Goal: Transaction & Acquisition: Obtain resource

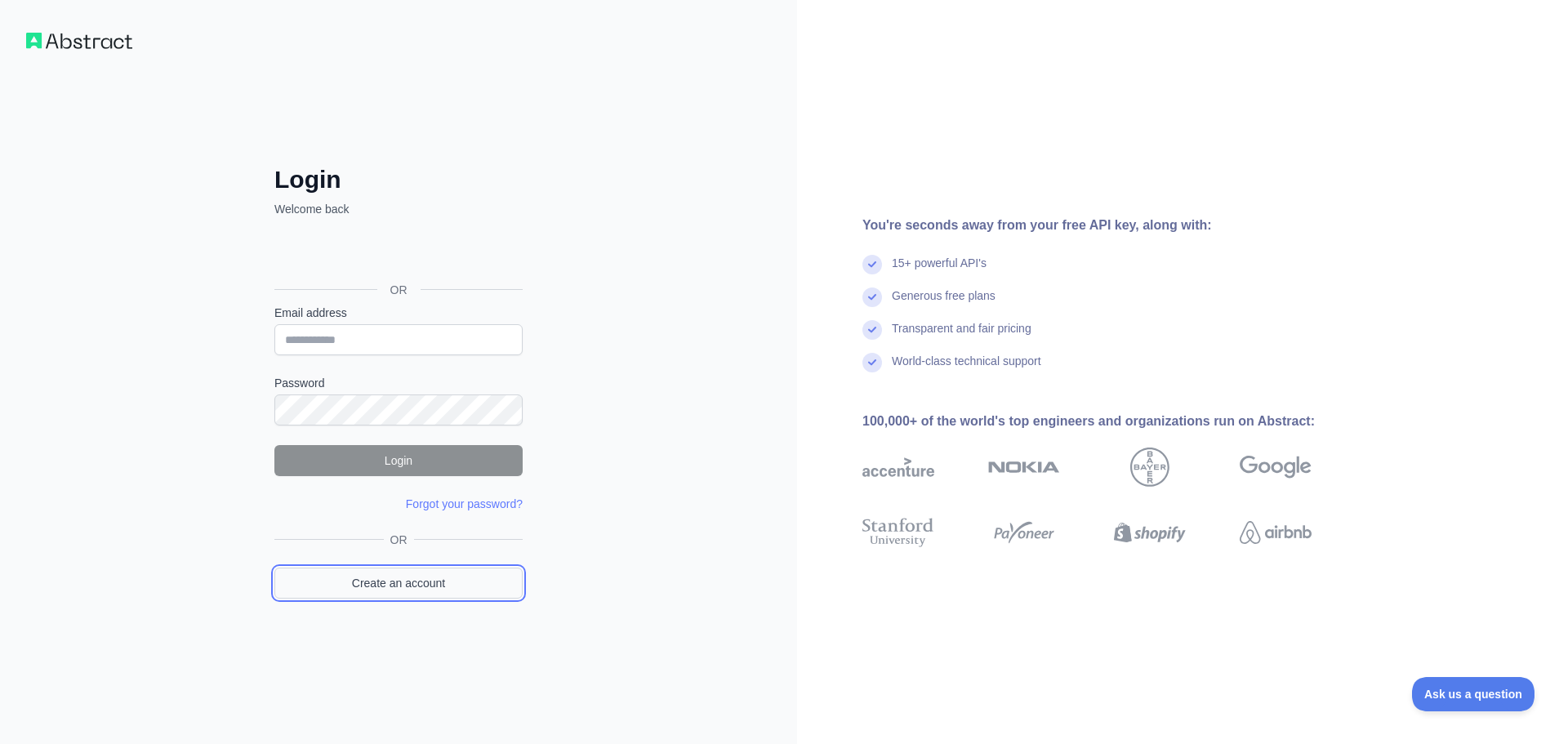
click at [427, 584] on link "Create an account" at bounding box center [399, 583] width 248 height 31
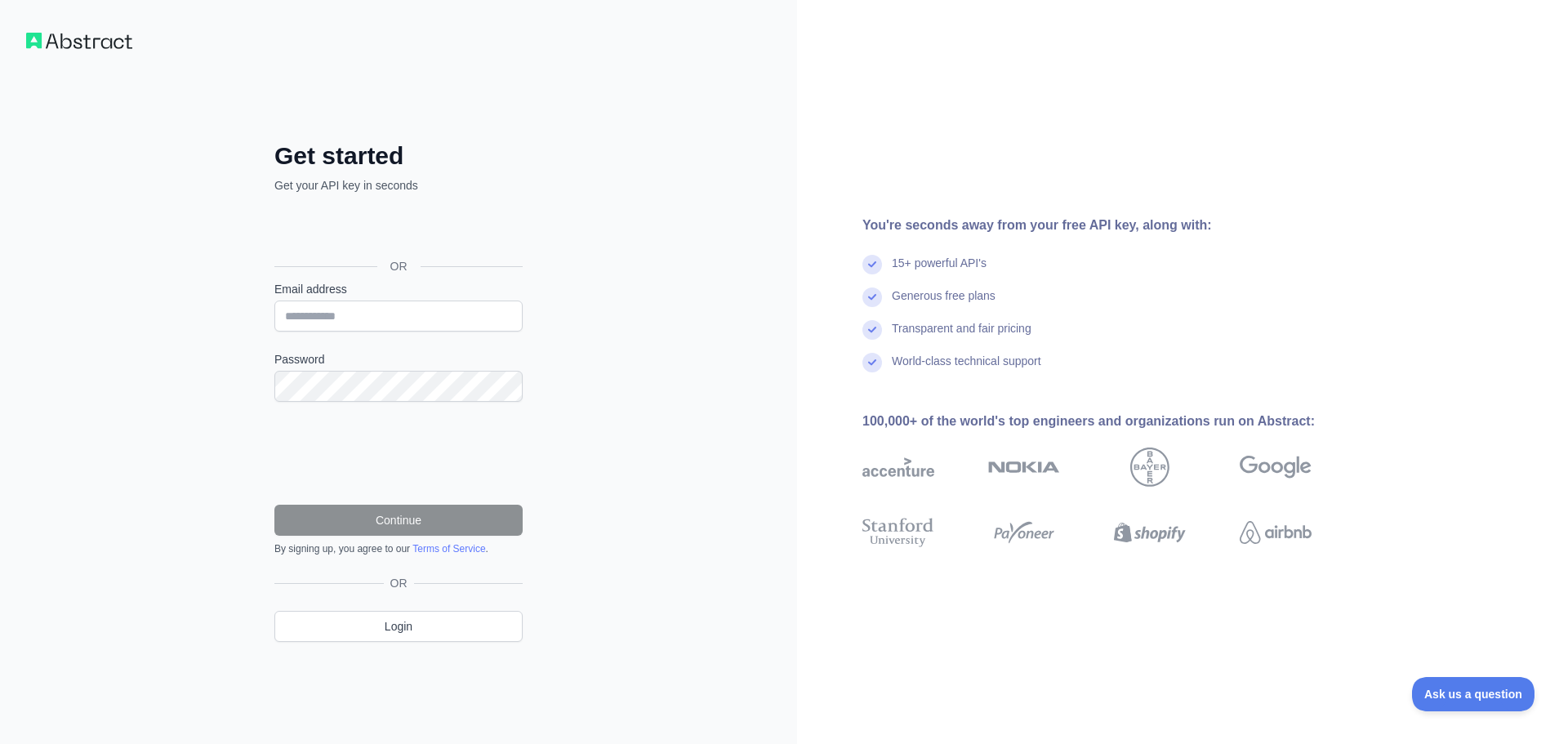
click at [116, 515] on div "Get started Get your API key in seconds OR Email address Password Continue By s…" at bounding box center [399, 372] width 797 height 744
click at [383, 322] on input "Email address" at bounding box center [399, 316] width 248 height 31
paste input "**********"
type input "**********"
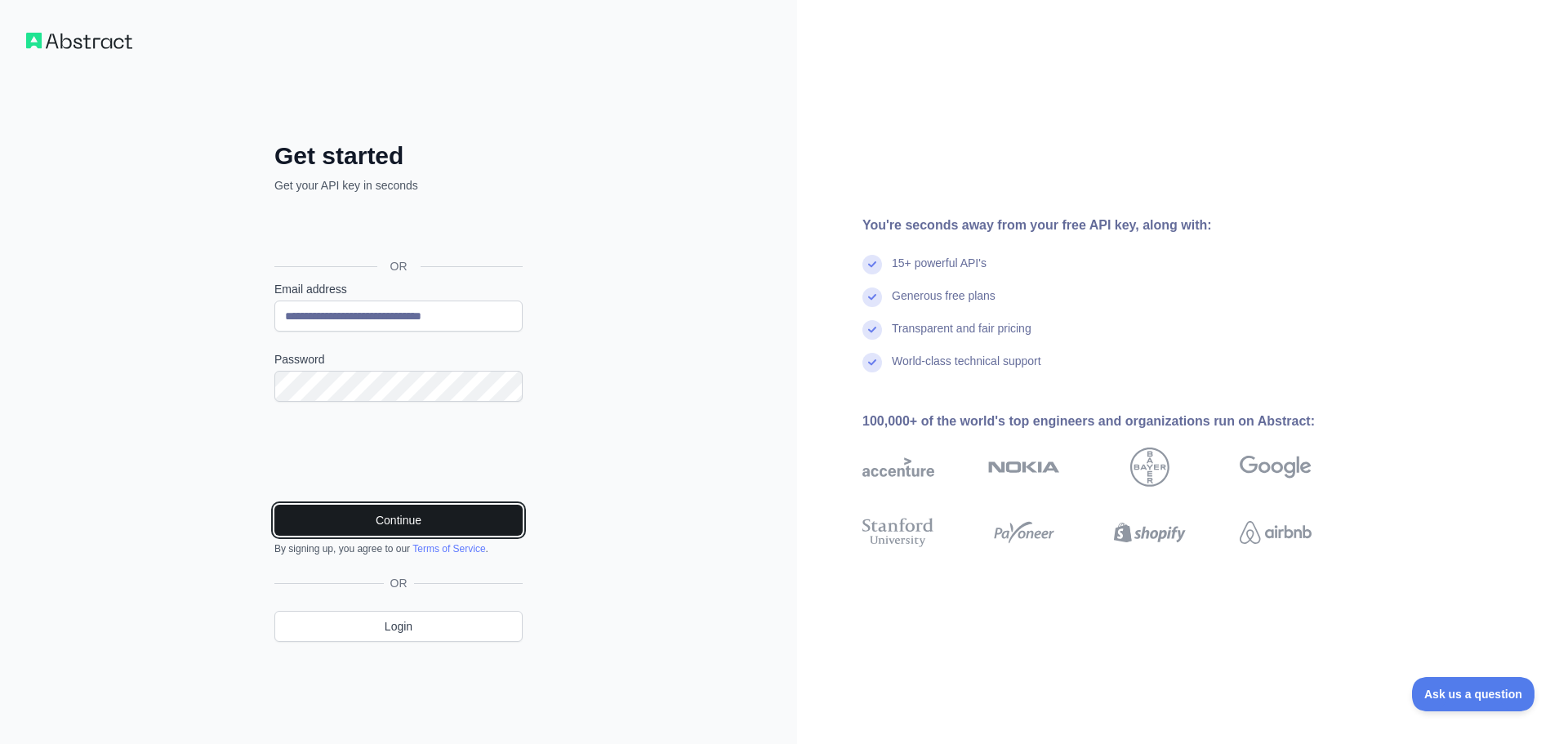
click at [403, 515] on button "Continue" at bounding box center [399, 520] width 248 height 31
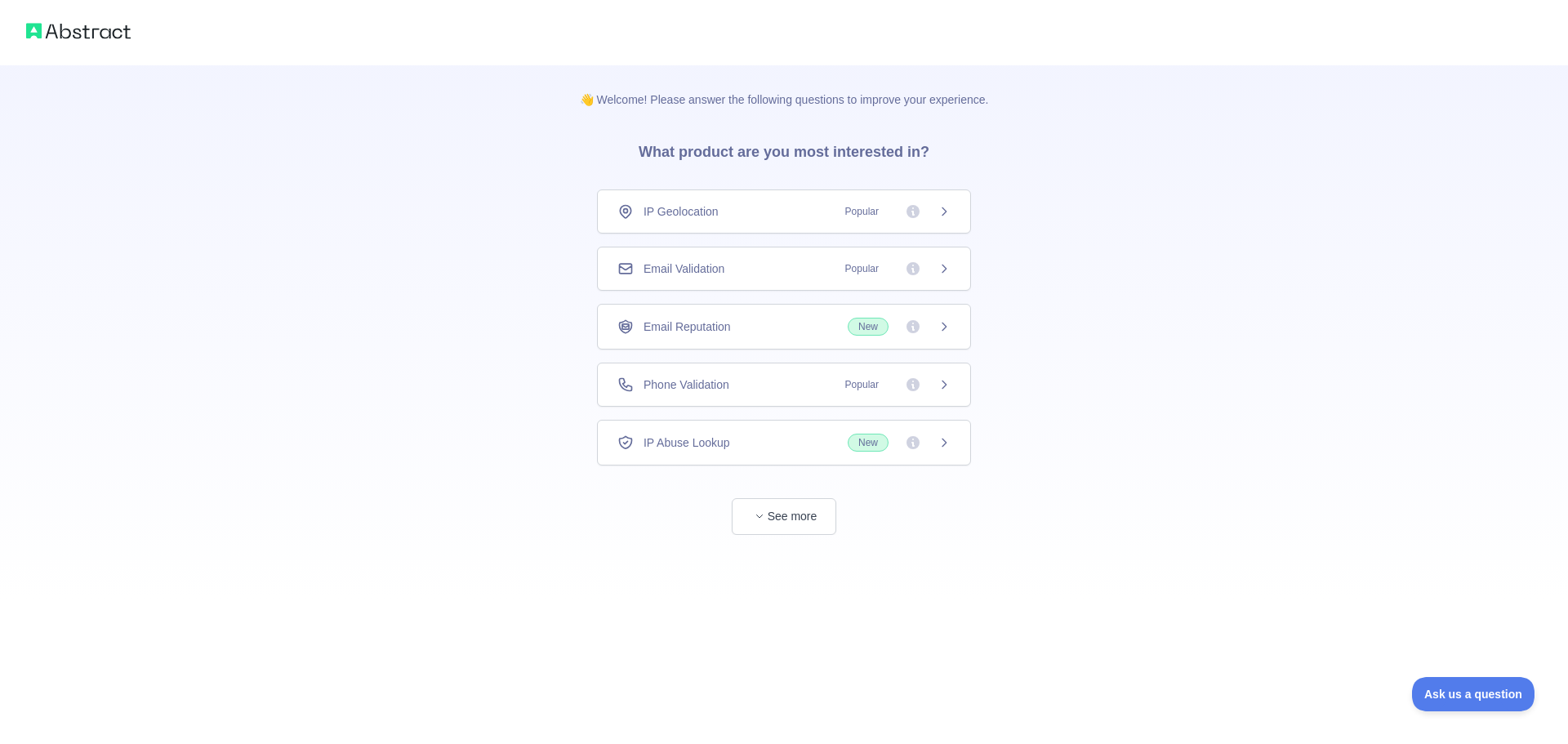
click at [725, 273] on span "Email Validation" at bounding box center [683, 268] width 81 height 16
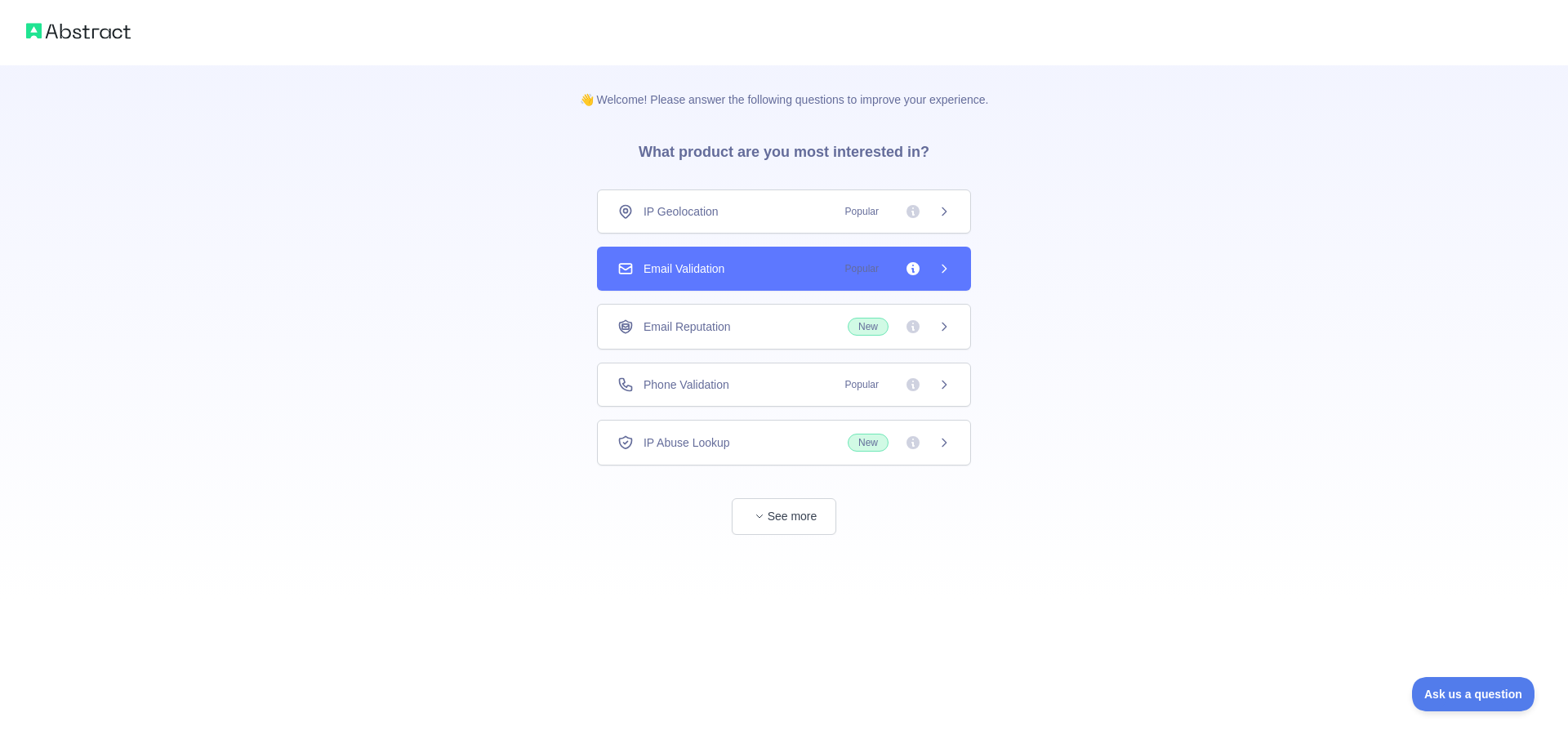
click at [959, 274] on div "Email Validation Popular" at bounding box center [784, 268] width 374 height 44
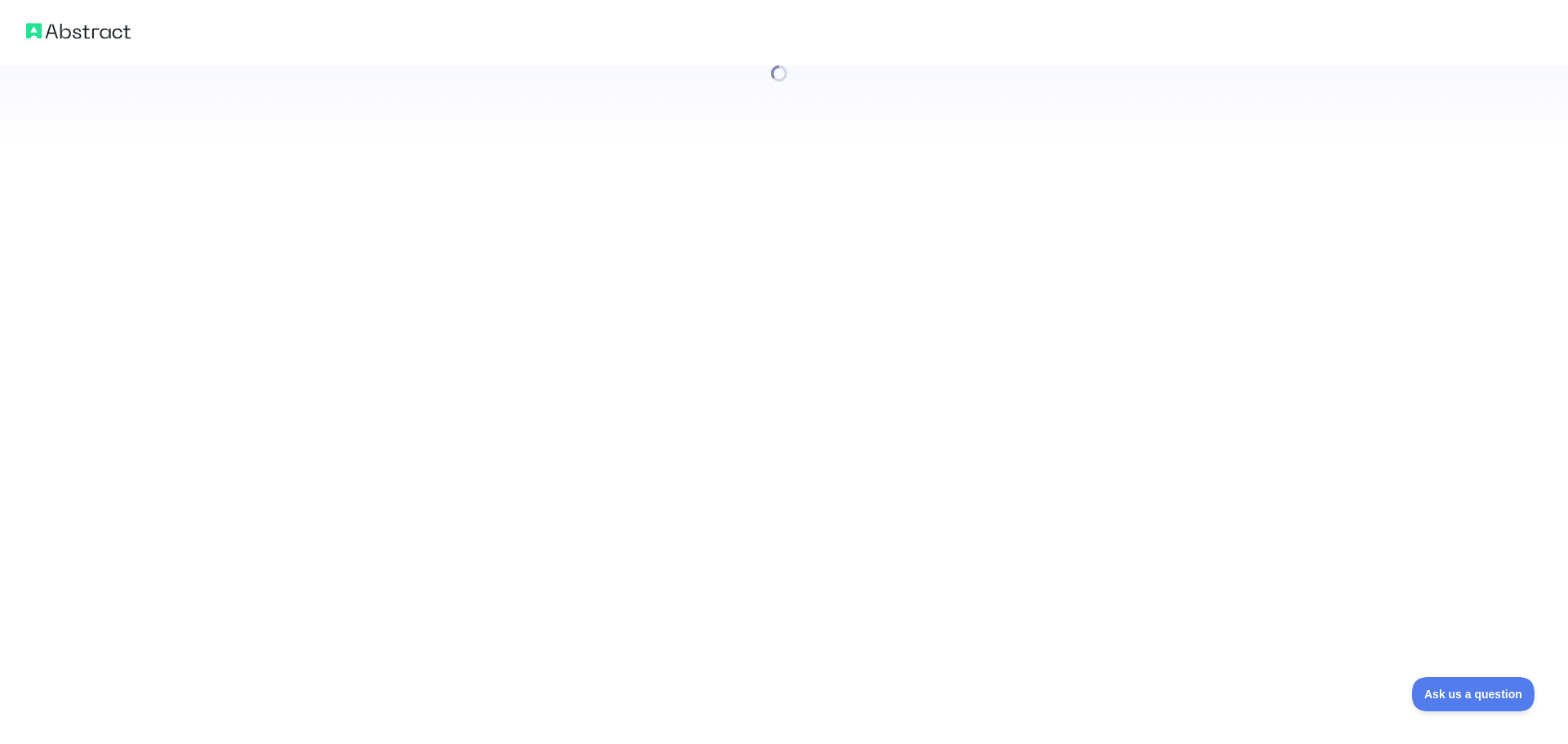
click at [959, 261] on div at bounding box center [784, 372] width 1568 height 744
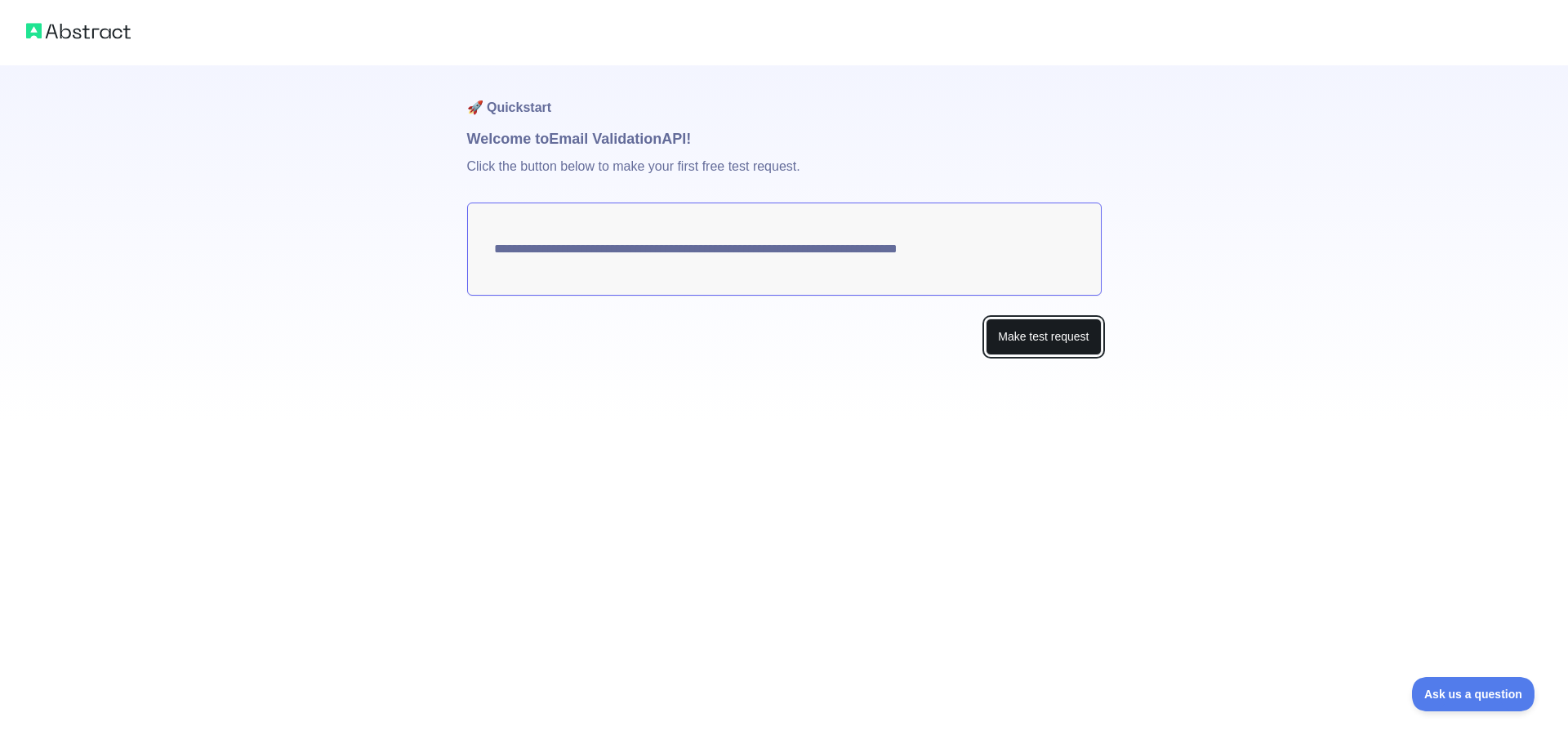
click at [1036, 329] on button "Make test request" at bounding box center [1044, 336] width 116 height 37
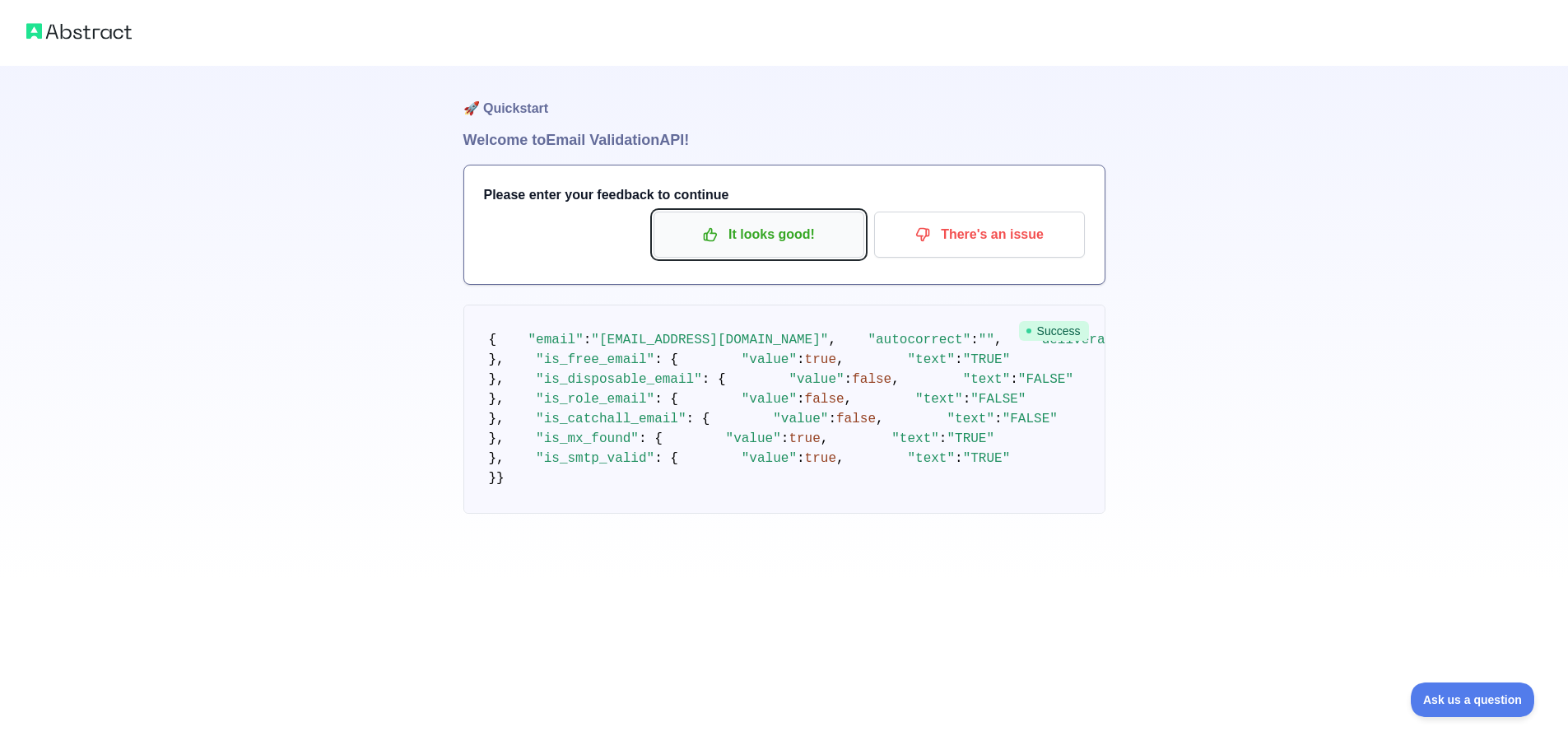
click at [796, 229] on p "It looks good!" at bounding box center [759, 235] width 186 height 28
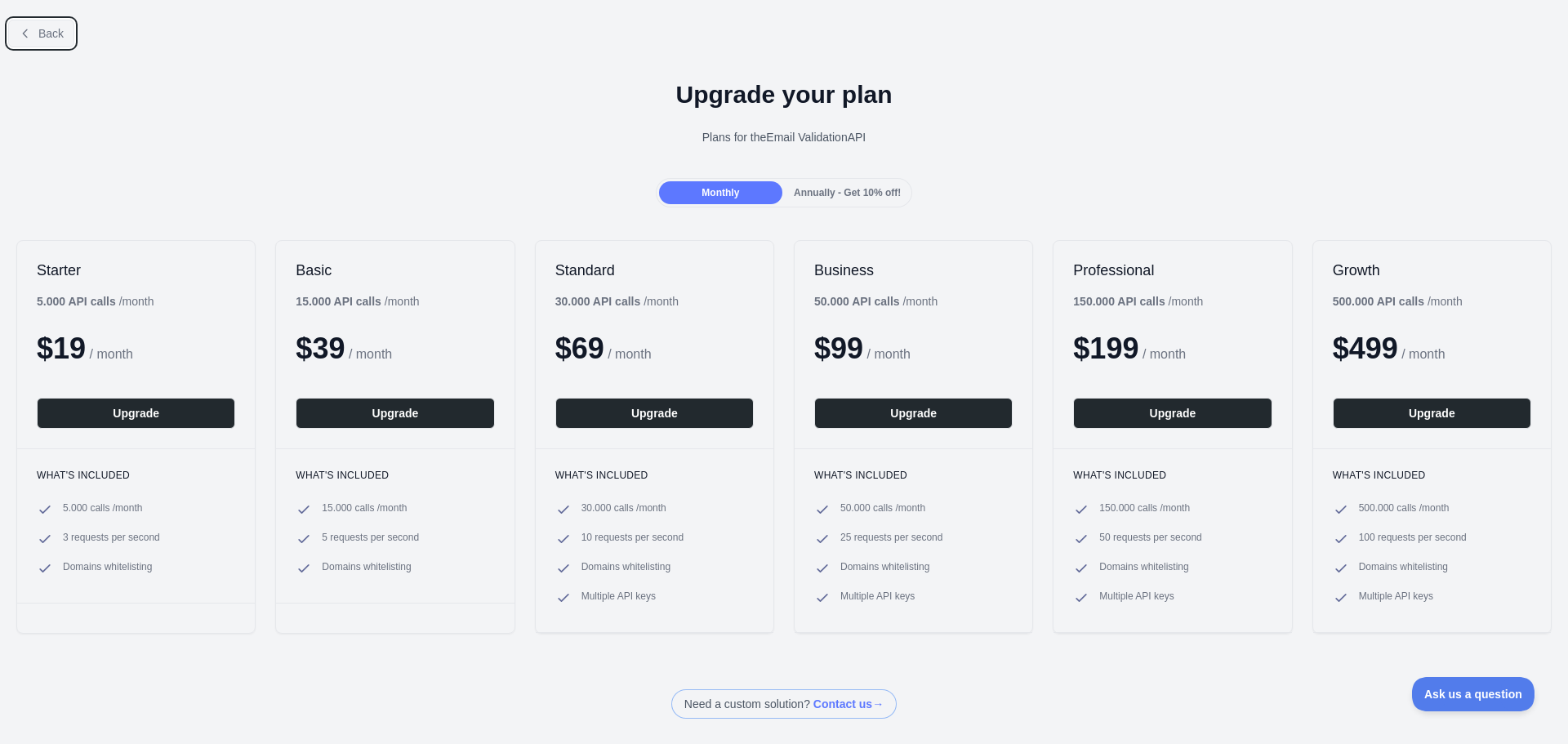
click at [42, 27] on span "Back" at bounding box center [51, 33] width 25 height 13
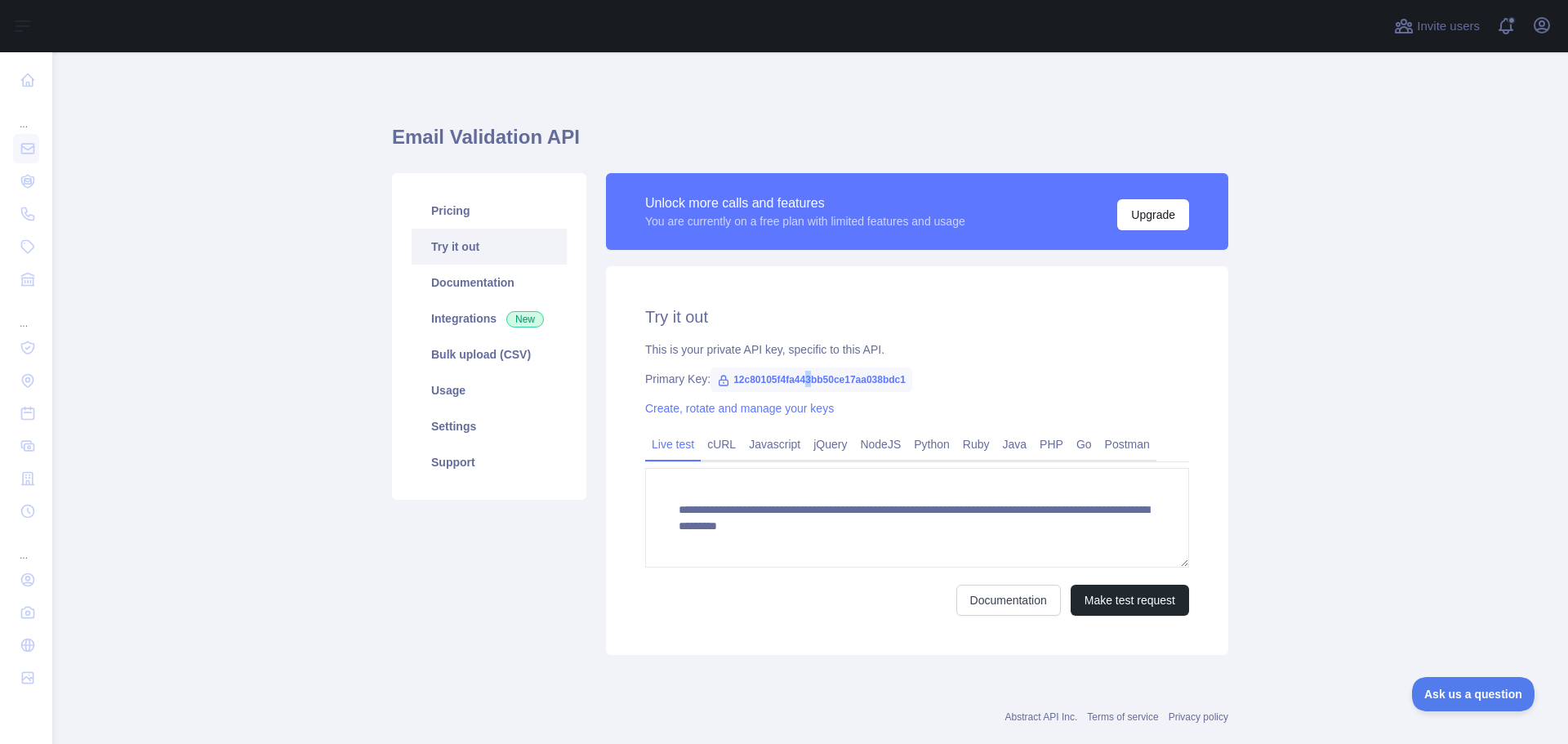
click at [801, 375] on span "12c80105f4fa443bb50ce17aa038bdc1" at bounding box center [811, 380] width 201 height 25
click at [851, 384] on span "12c80105f4fa443bb50ce17aa038bdc1" at bounding box center [811, 380] width 201 height 25
click at [850, 384] on span "12c80105f4fa443bb50ce17aa038bdc1" at bounding box center [811, 380] width 201 height 25
copy span "12c80105f4fa443bb50ce17aa038bdc1"
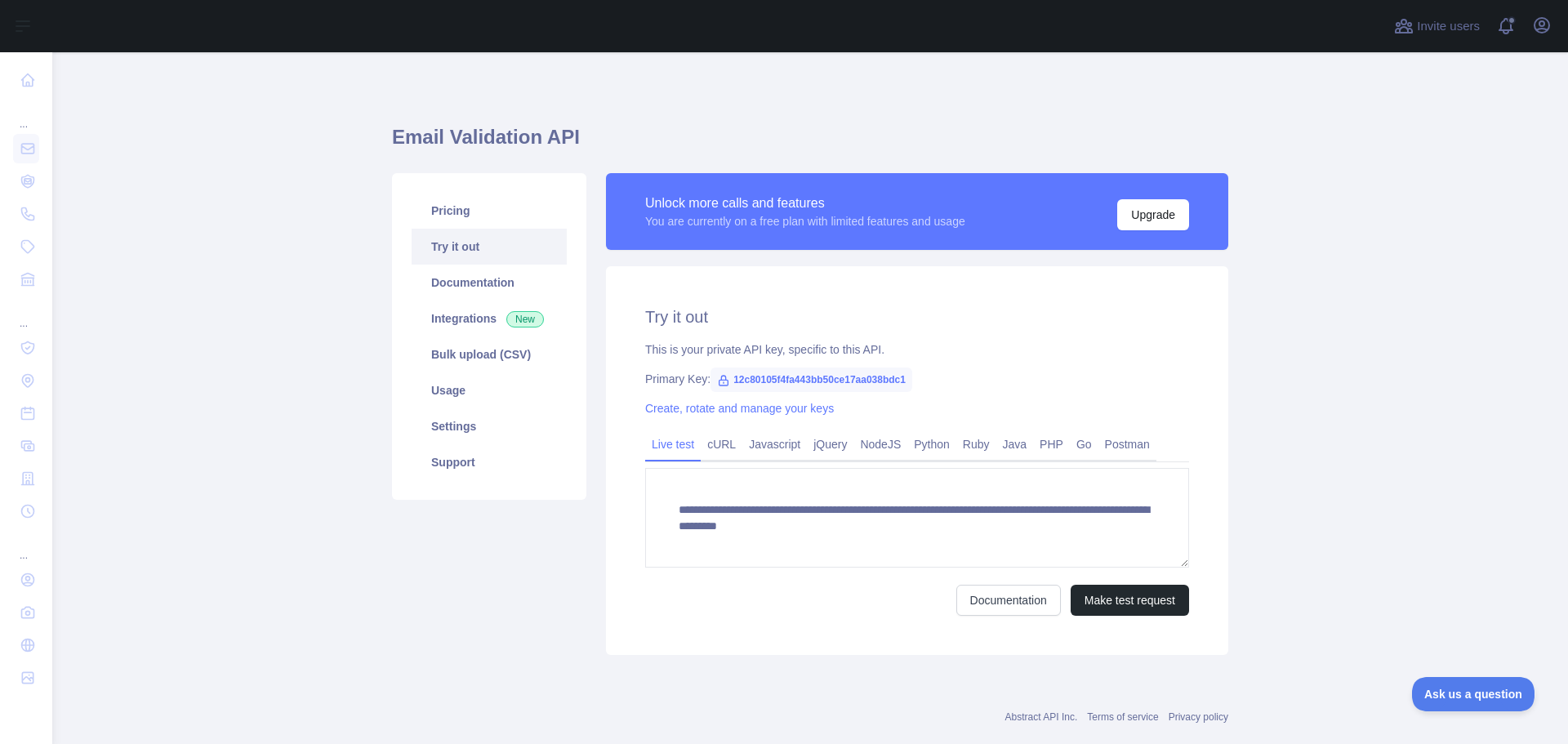
drag, startPoint x: 241, startPoint y: 182, endPoint x: 967, endPoint y: 3, distance: 747.7
click at [264, 176] on main "**********" at bounding box center [811, 398] width 1516 height 691
